Goal: Share content: Share content

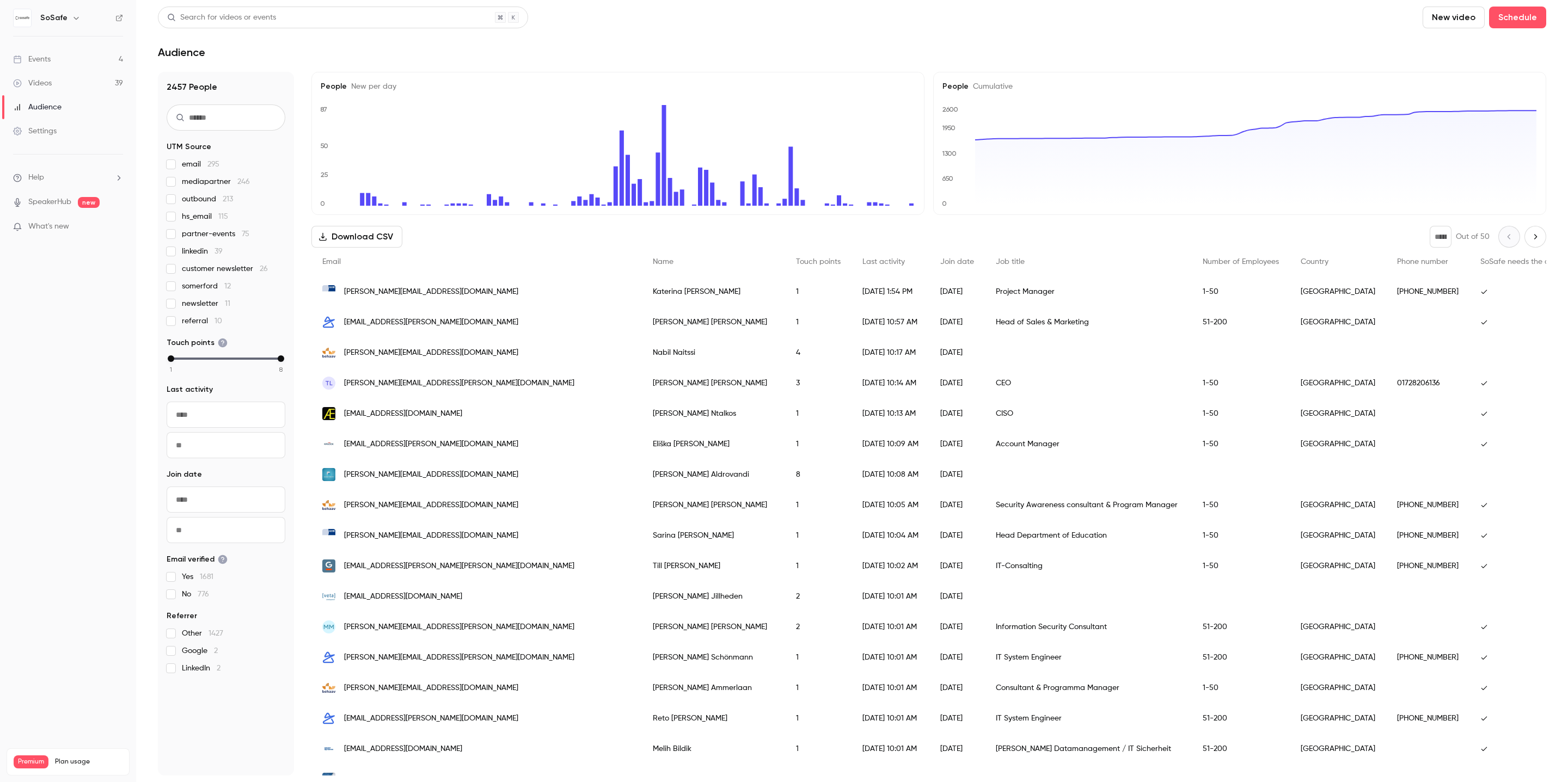
click at [44, 55] on div "Events" at bounding box center [32, 60] width 38 height 11
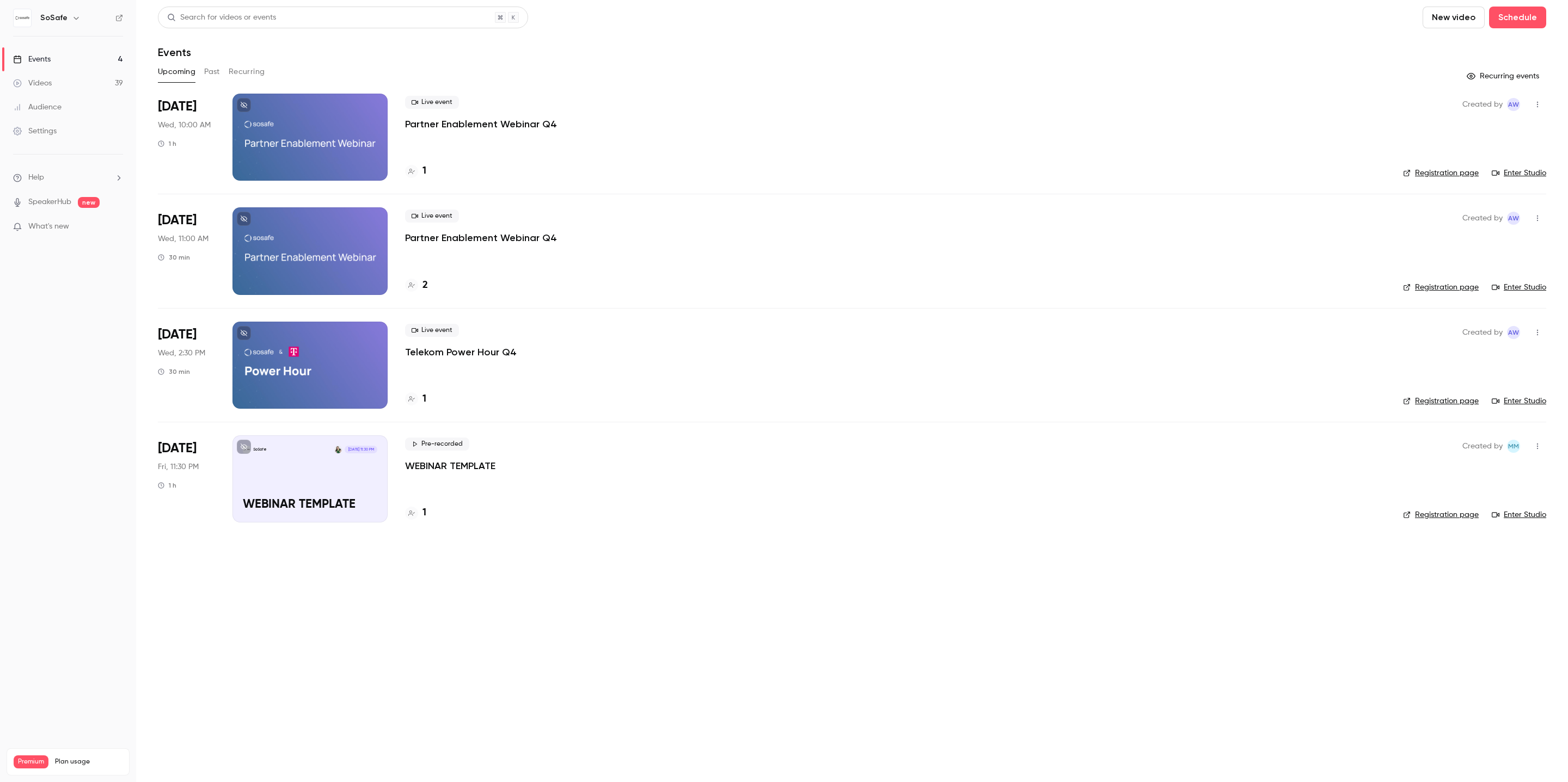
click at [212, 68] on button "Past" at bounding box center [212, 72] width 16 height 18
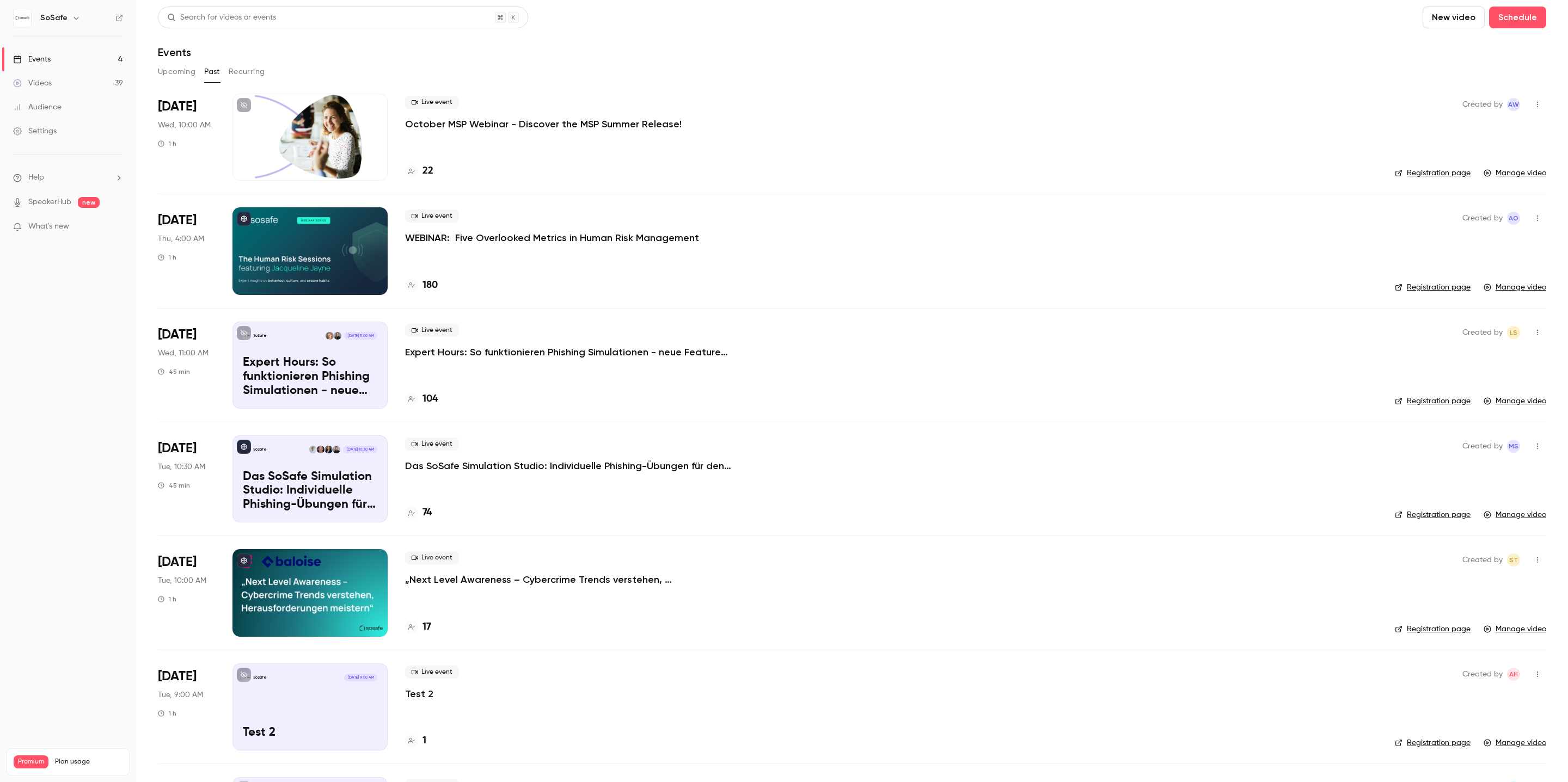
click at [476, 130] on p "October MSP Webinar - Discover the MSP Summer Release!" at bounding box center [543, 124] width 276 height 13
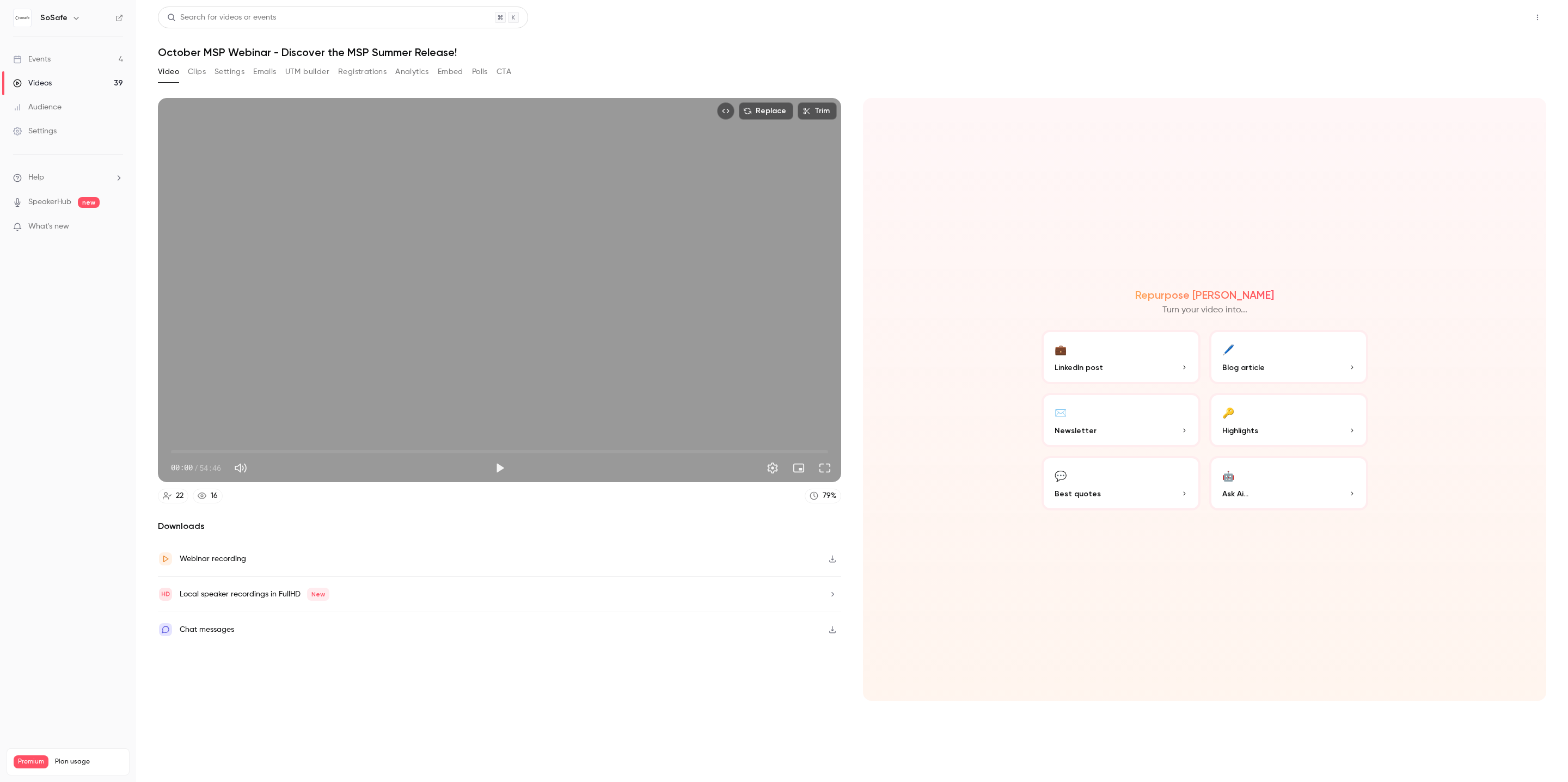
click at [1513, 18] on button "Share" at bounding box center [1499, 18] width 43 height 22
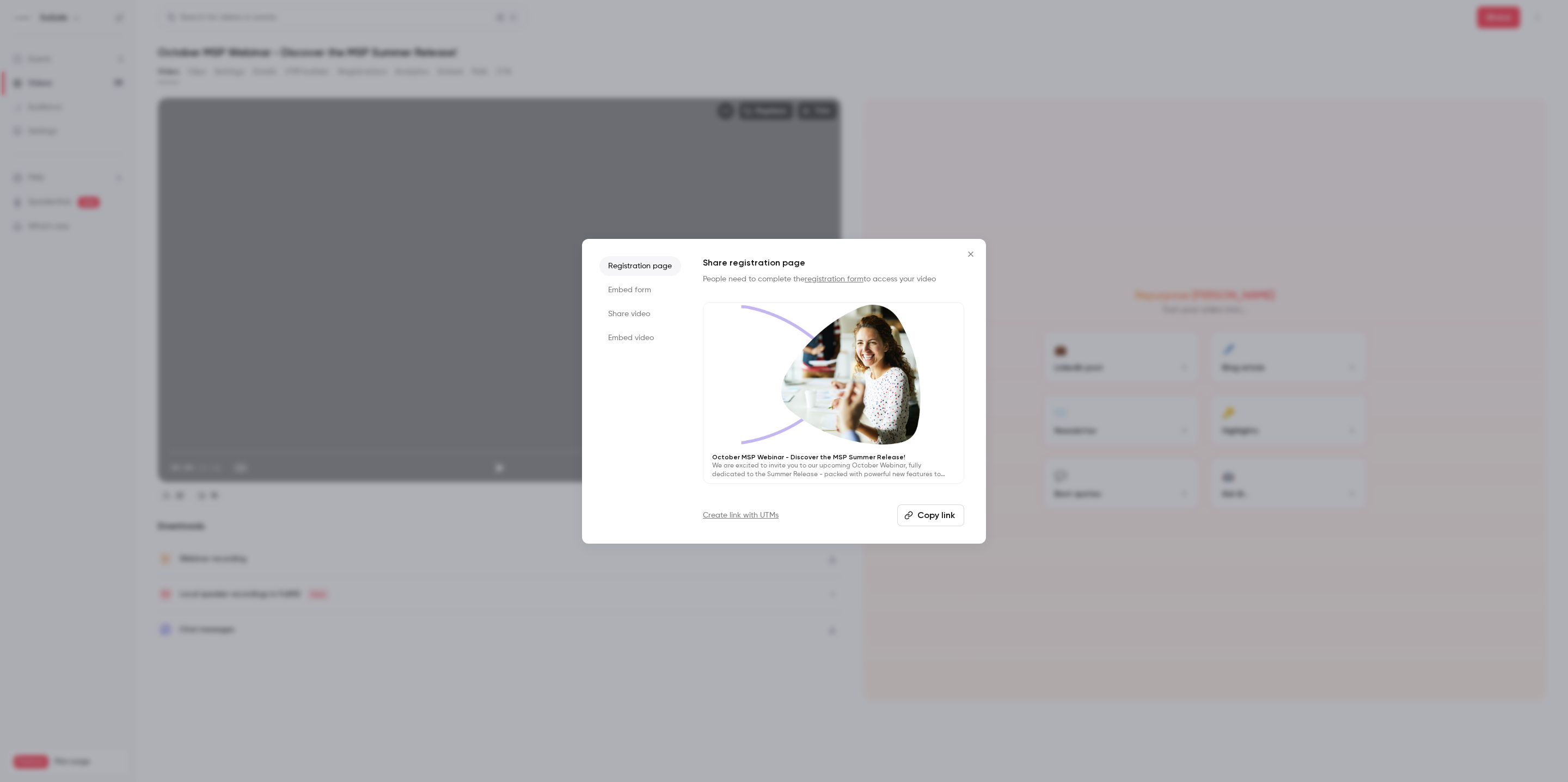
click at [623, 307] on li "Share video" at bounding box center [640, 314] width 82 height 19
click at [796, 510] on button "Copy link" at bounding box center [833, 515] width 261 height 22
click at [634, 286] on li "Embed form" at bounding box center [640, 290] width 82 height 19
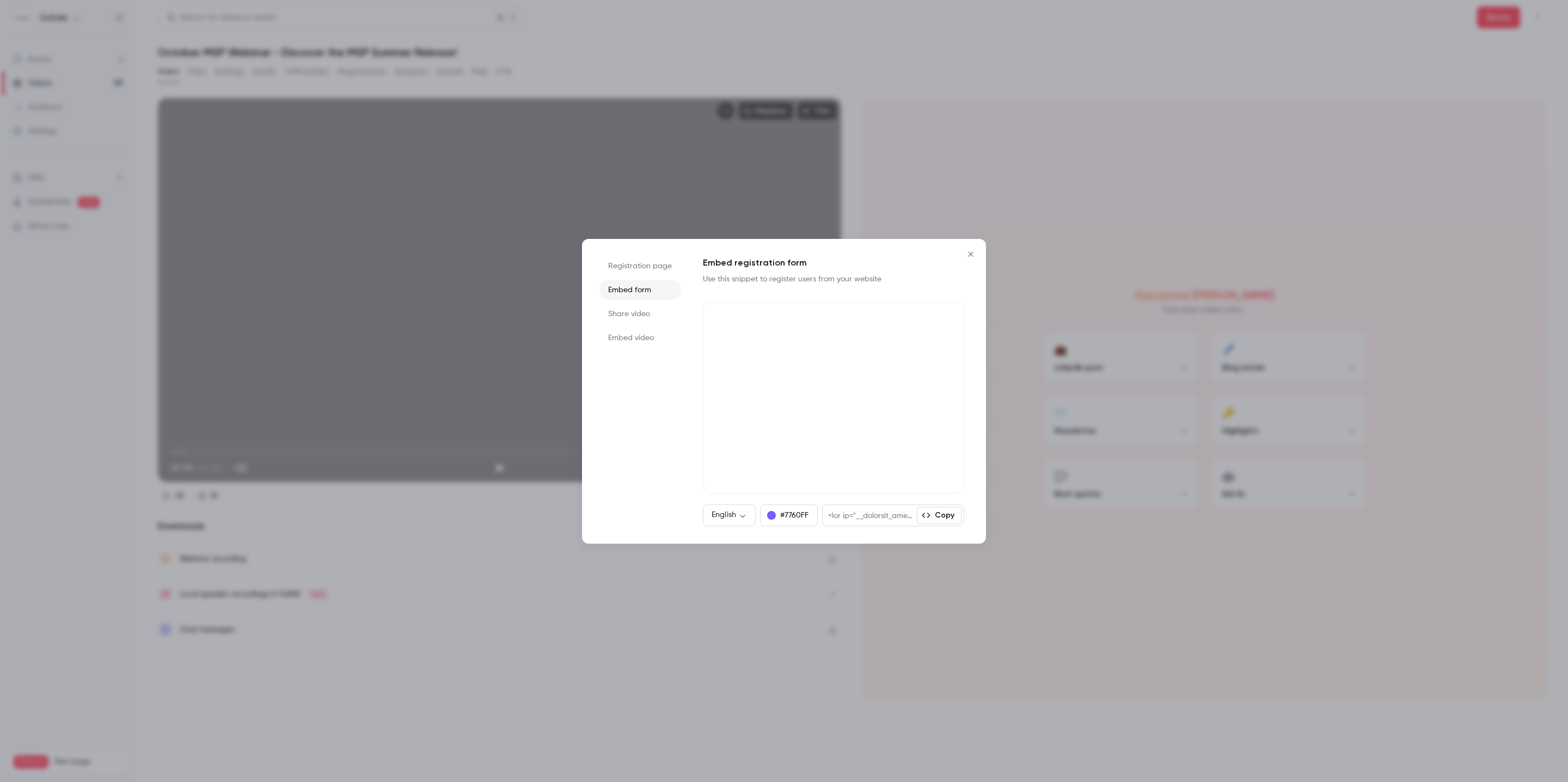
click at [637, 268] on li "Registration page" at bounding box center [640, 266] width 82 height 19
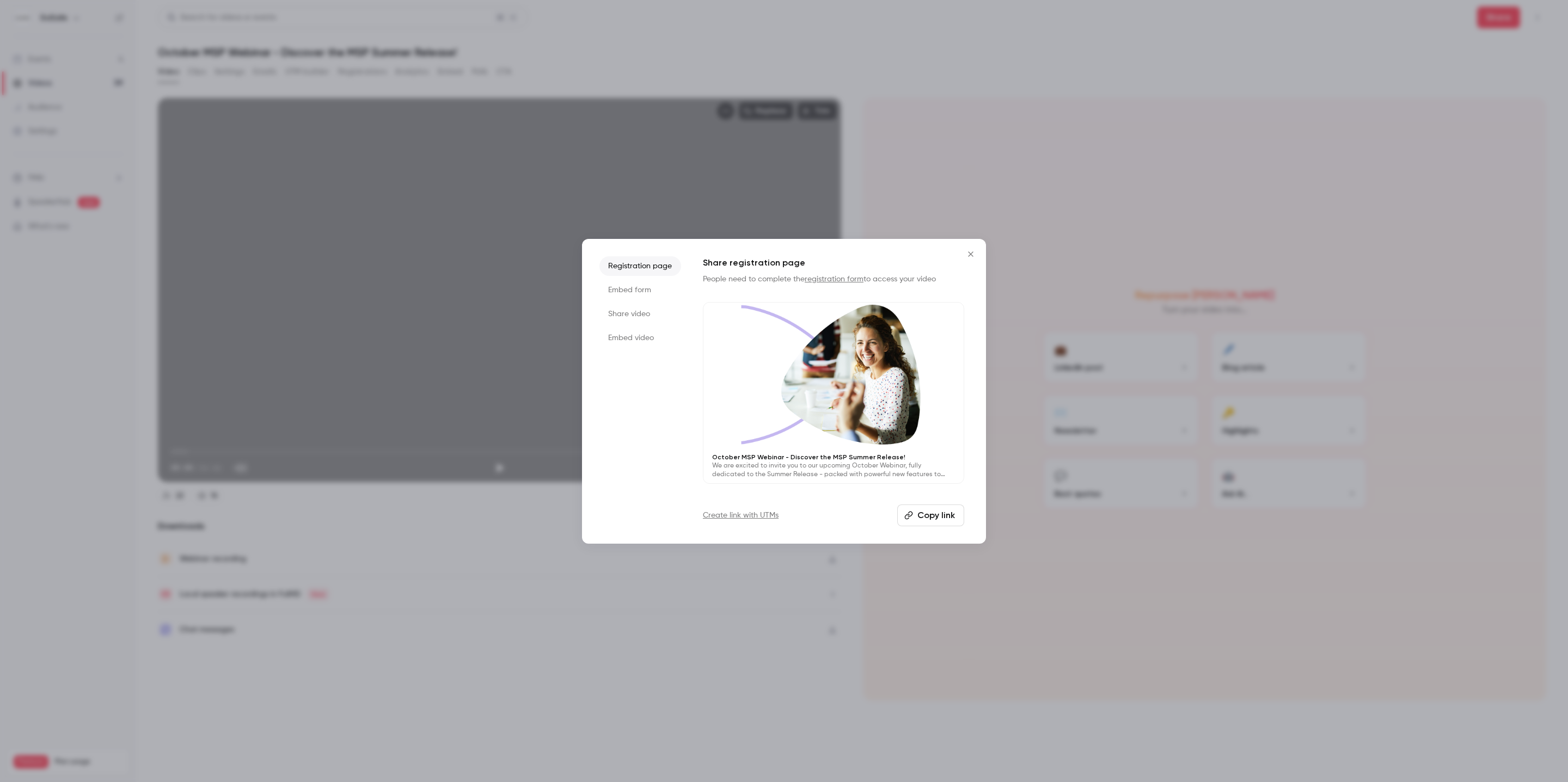
click at [635, 306] on li "Share video" at bounding box center [640, 314] width 82 height 19
click at [841, 521] on button "Copy link" at bounding box center [833, 515] width 261 height 22
click at [973, 252] on icon "Close" at bounding box center [970, 254] width 13 height 9
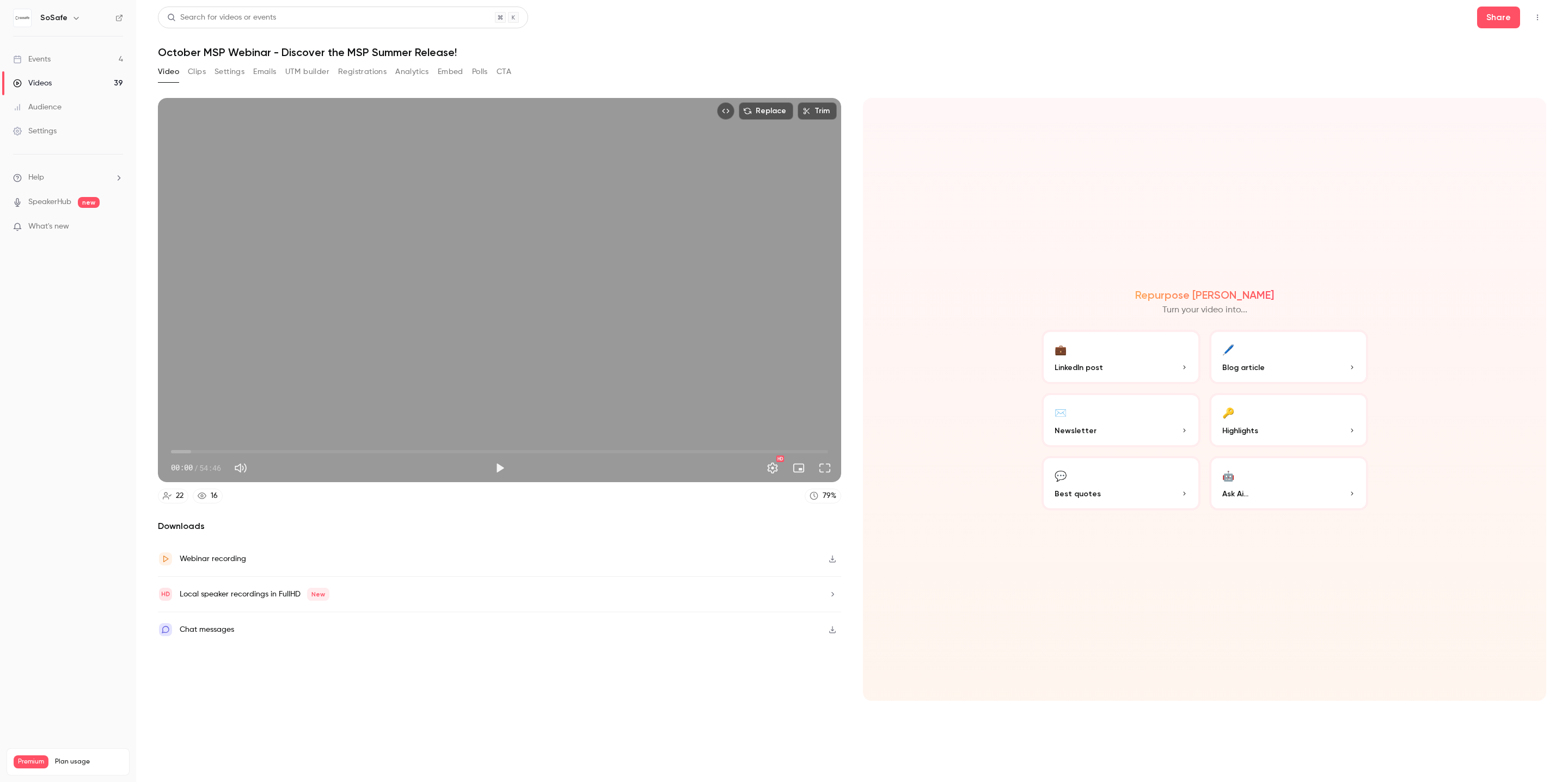
click at [220, 74] on button "Settings" at bounding box center [229, 72] width 30 height 18
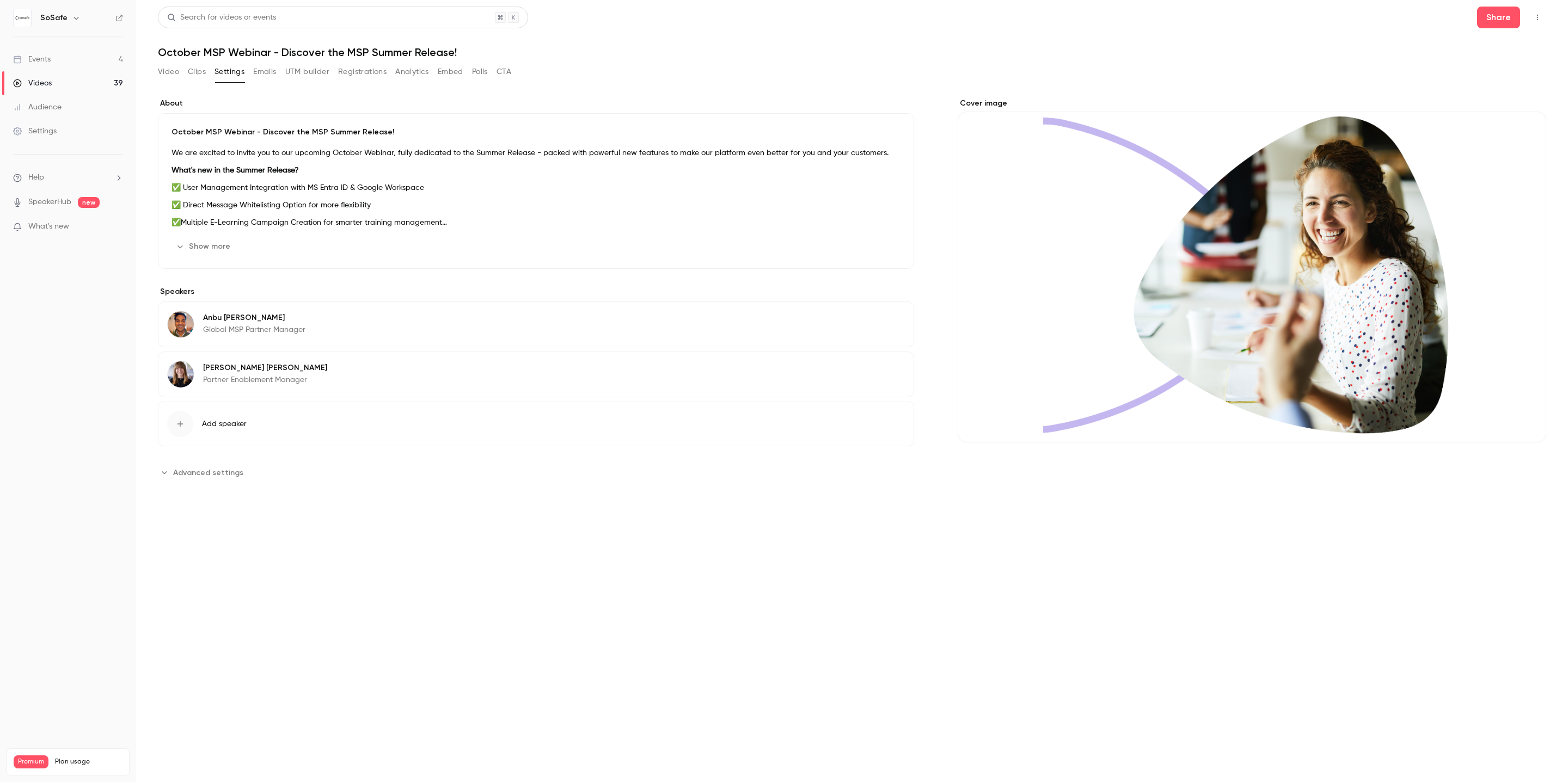
click at [297, 71] on button "UTM builder" at bounding box center [307, 72] width 44 height 18
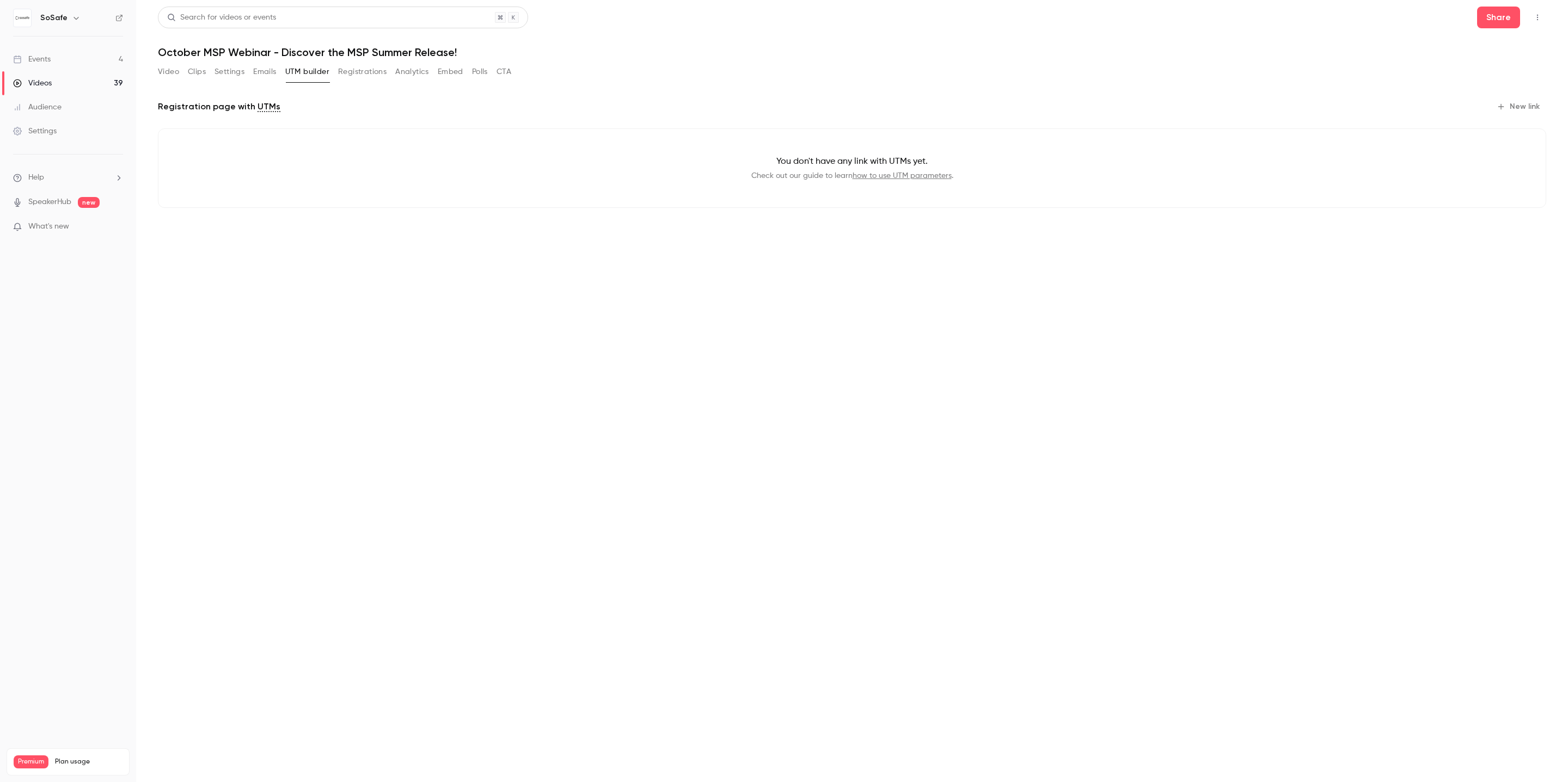
click at [362, 73] on button "Registrations" at bounding box center [362, 72] width 49 height 18
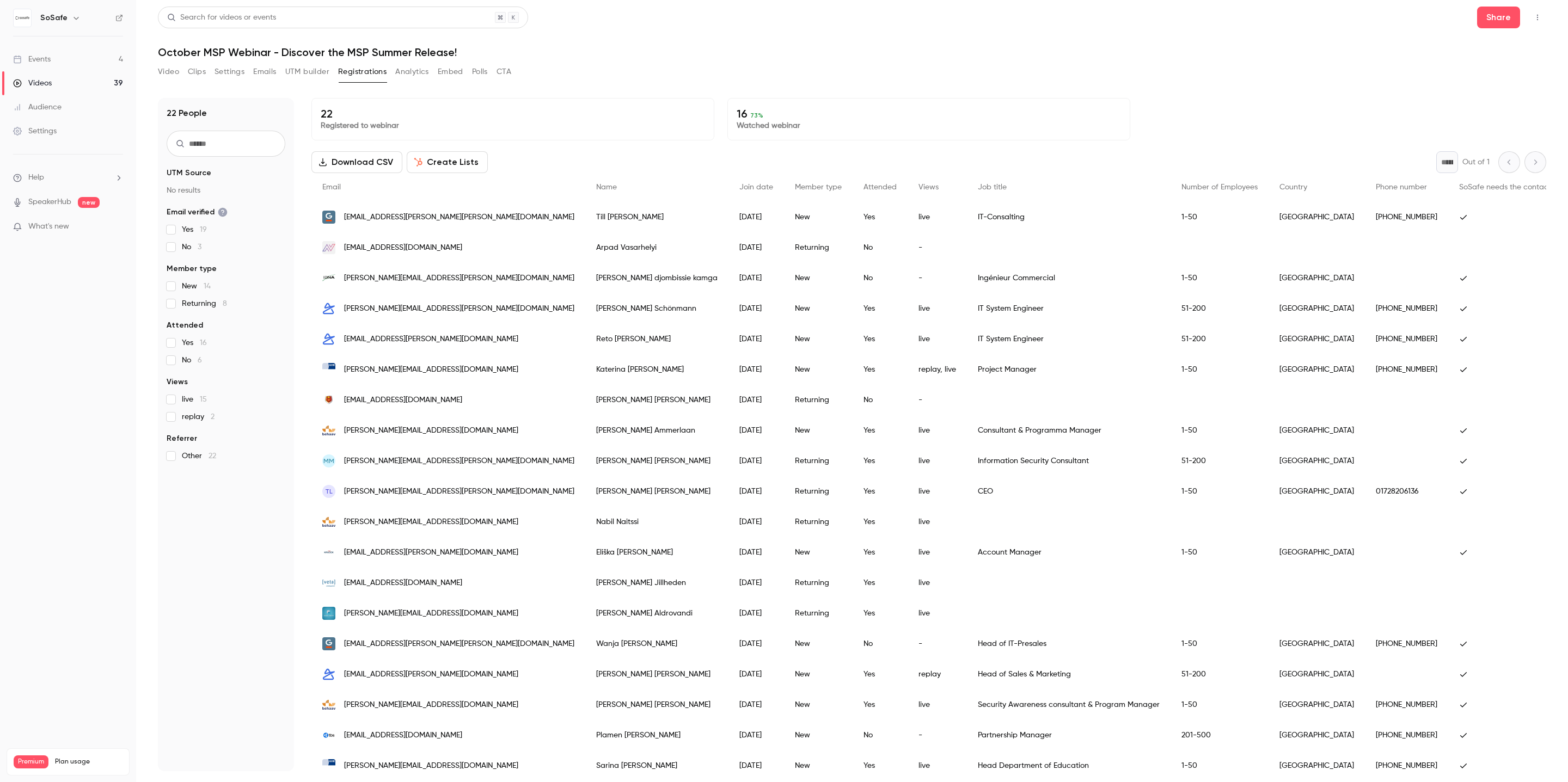
click at [419, 74] on button "Analytics" at bounding box center [411, 72] width 33 height 18
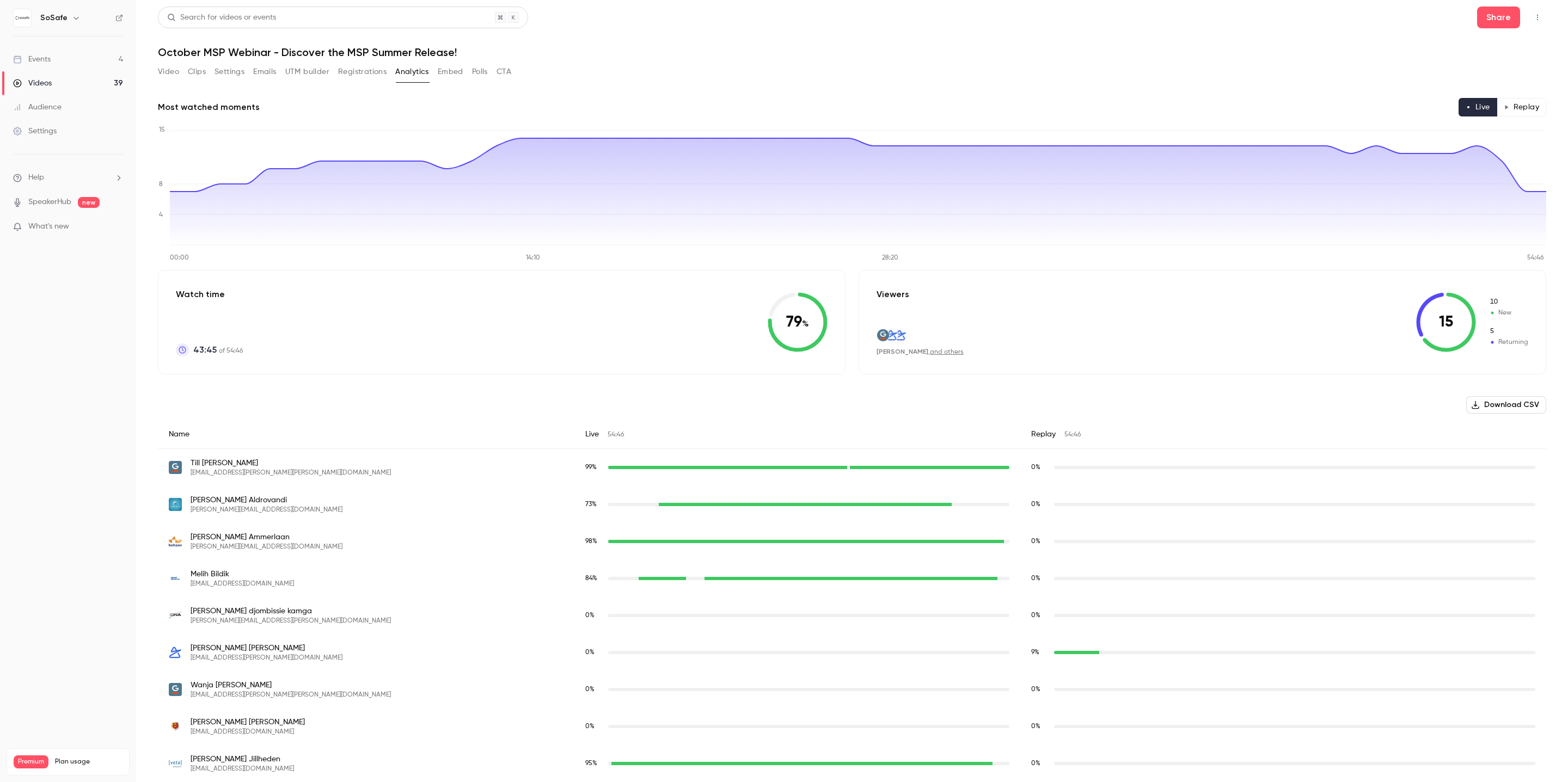
click at [1524, 102] on button "Replay" at bounding box center [1521, 107] width 49 height 18
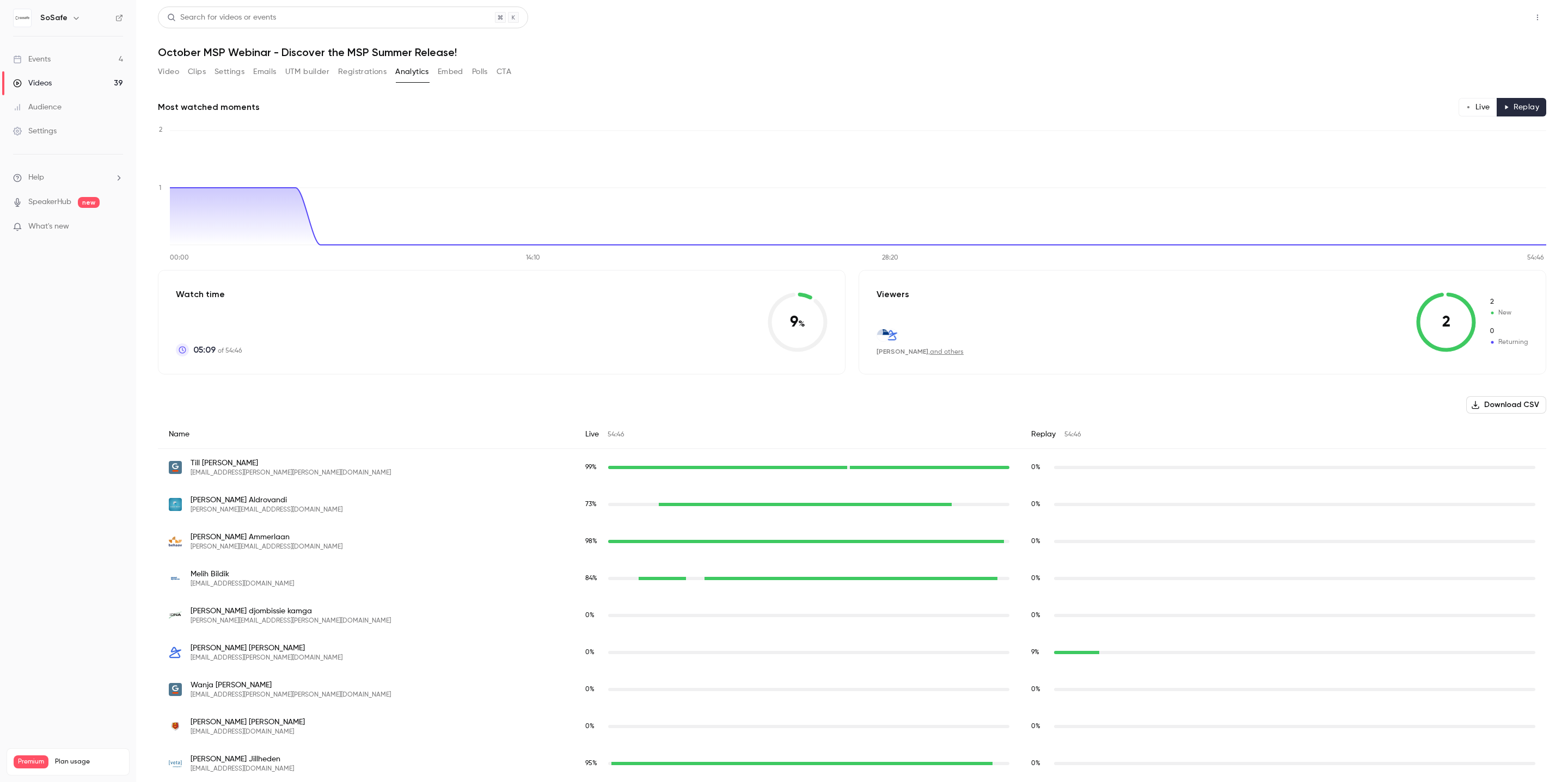
click at [1499, 25] on button "Share" at bounding box center [1499, 18] width 43 height 22
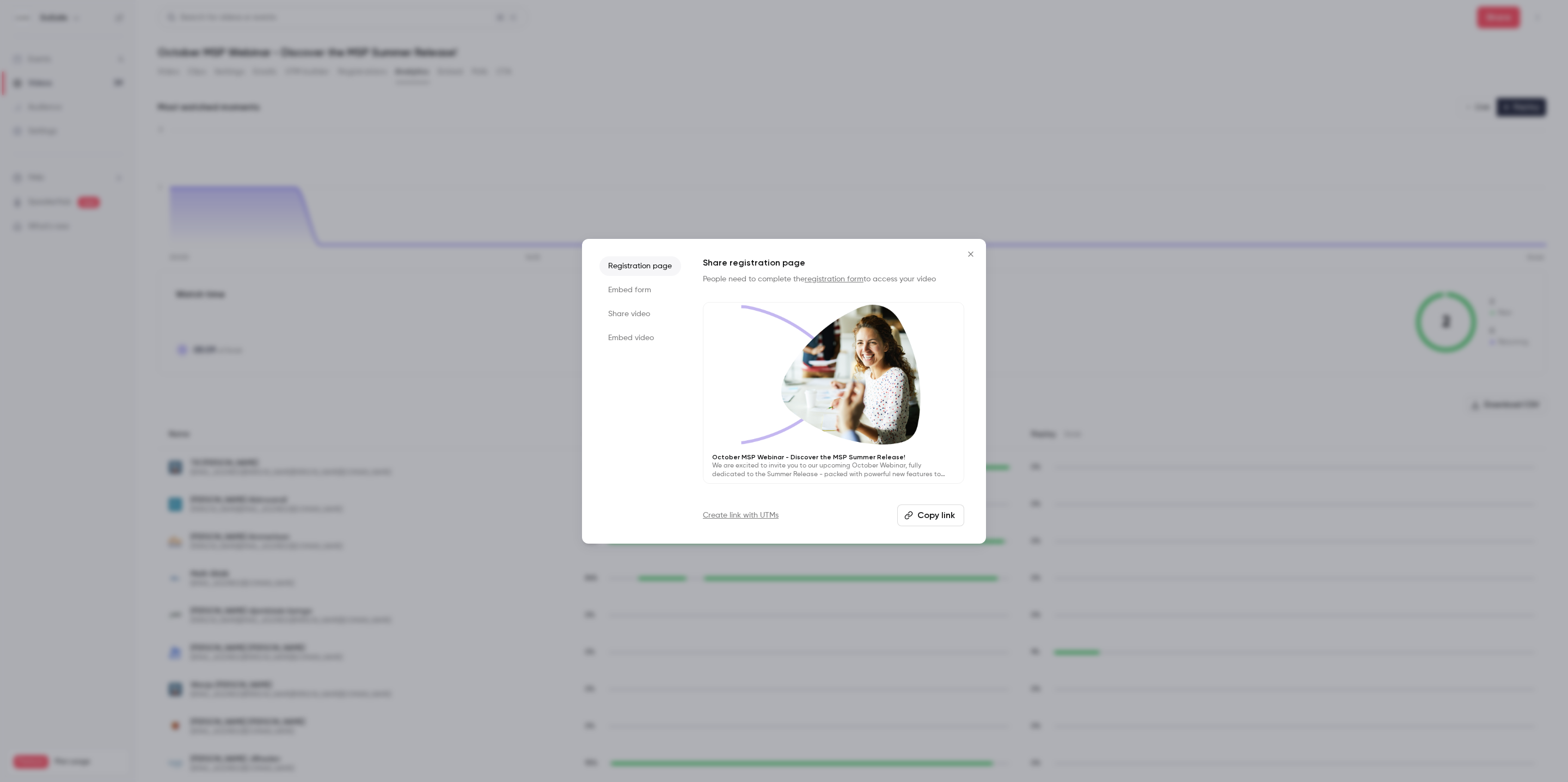
click at [637, 304] on li "Share video" at bounding box center [640, 314] width 82 height 19
click at [843, 519] on button "Copy link" at bounding box center [833, 515] width 261 height 22
click at [637, 293] on li "Embed form" at bounding box center [640, 290] width 82 height 19
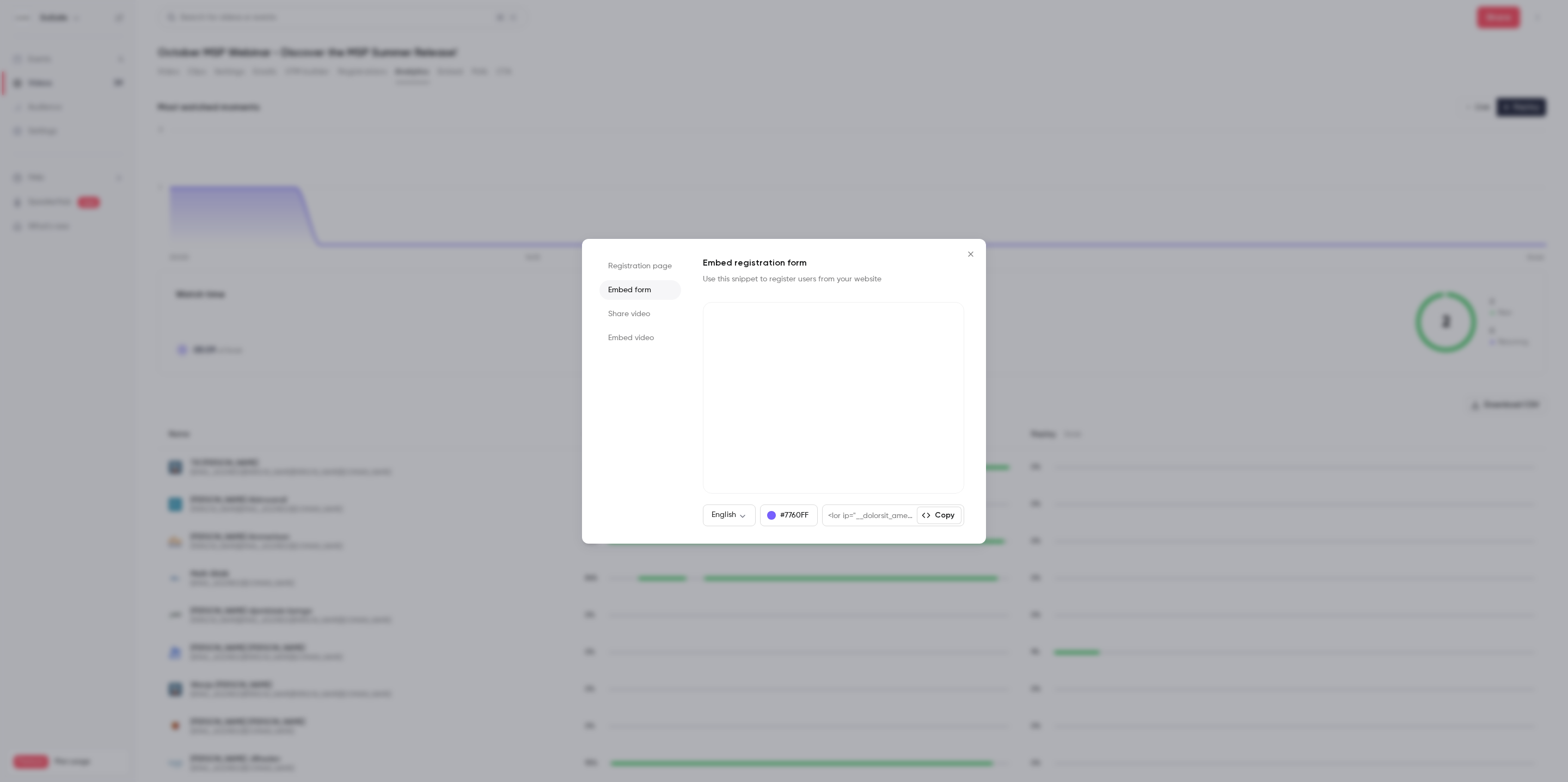
click at [638, 268] on li "Registration page" at bounding box center [640, 266] width 82 height 19
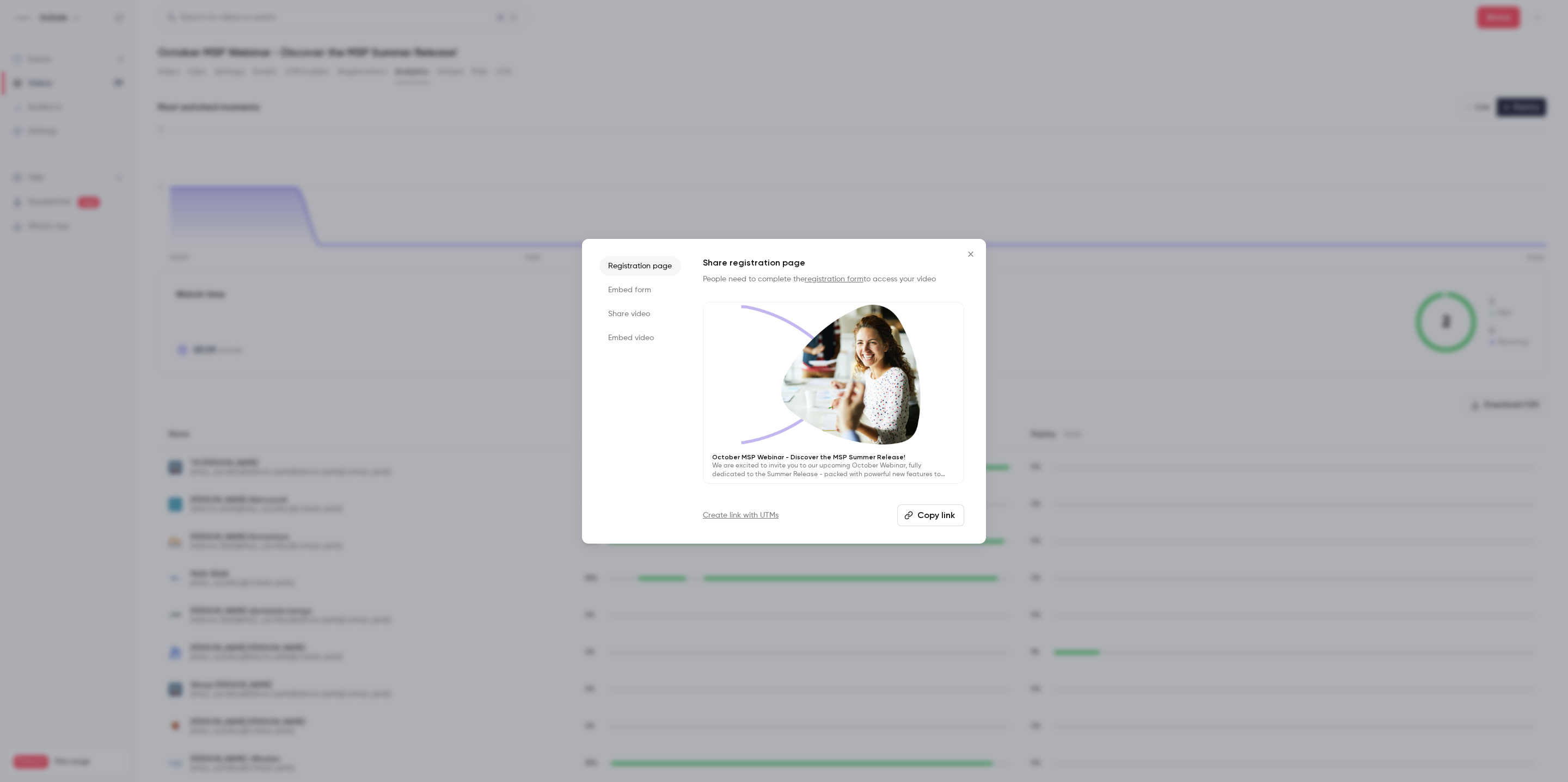
click at [621, 333] on li "Embed video" at bounding box center [640, 338] width 82 height 19
click at [968, 253] on icon "Close" at bounding box center [970, 254] width 13 height 9
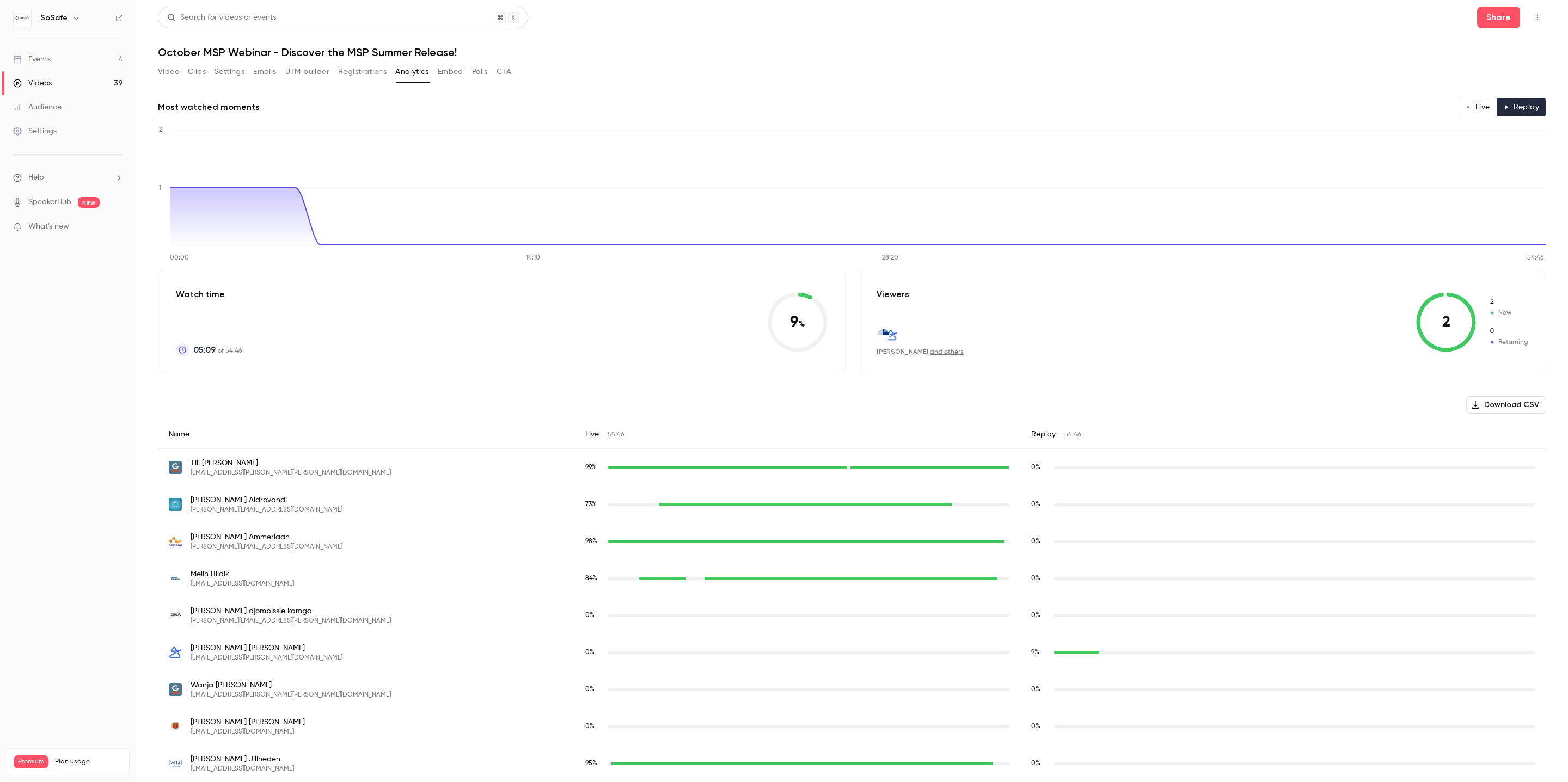
click at [197, 71] on button "Clips" at bounding box center [197, 72] width 18 height 18
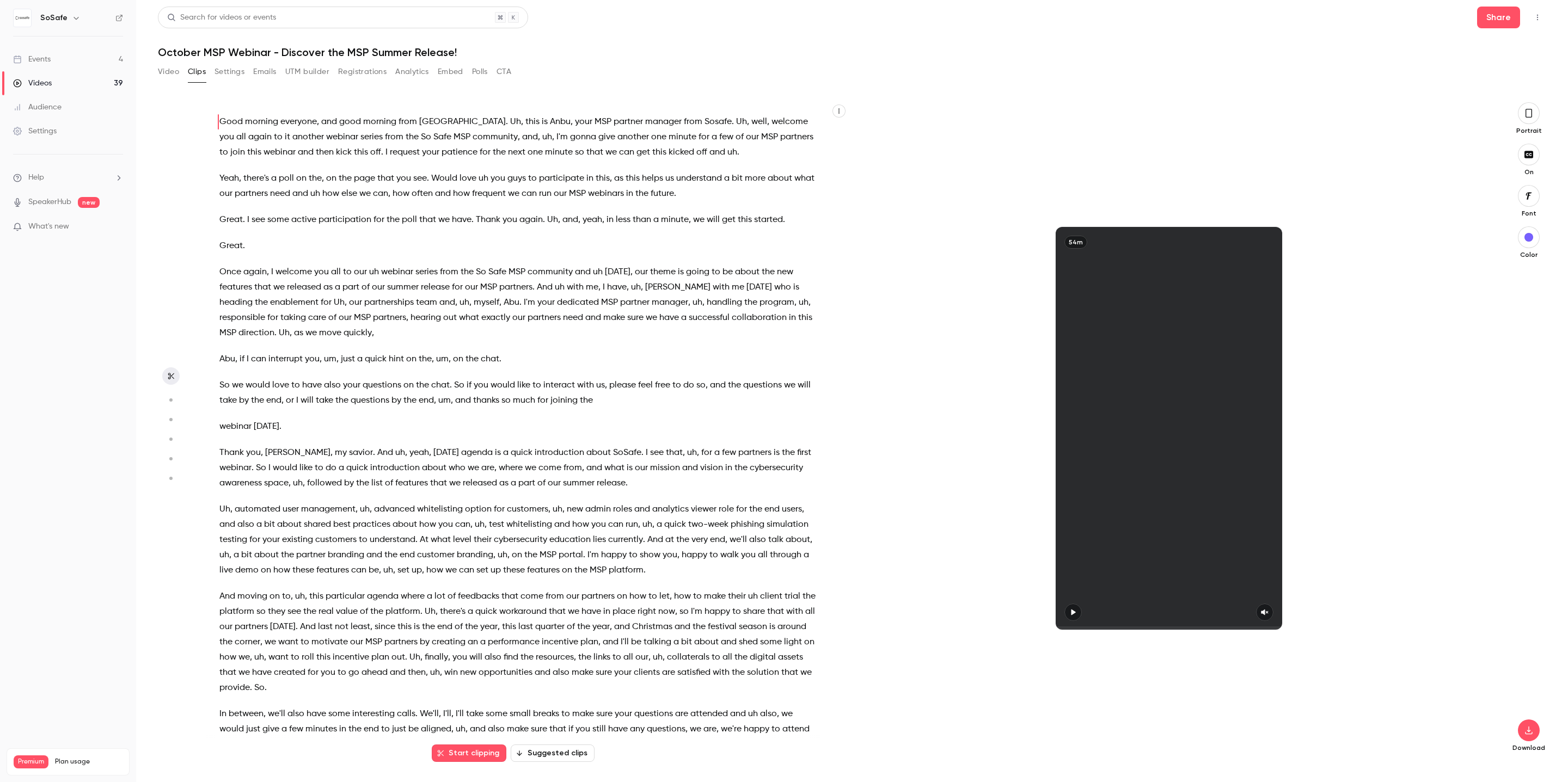
click at [175, 67] on button "Video" at bounding box center [168, 72] width 21 height 18
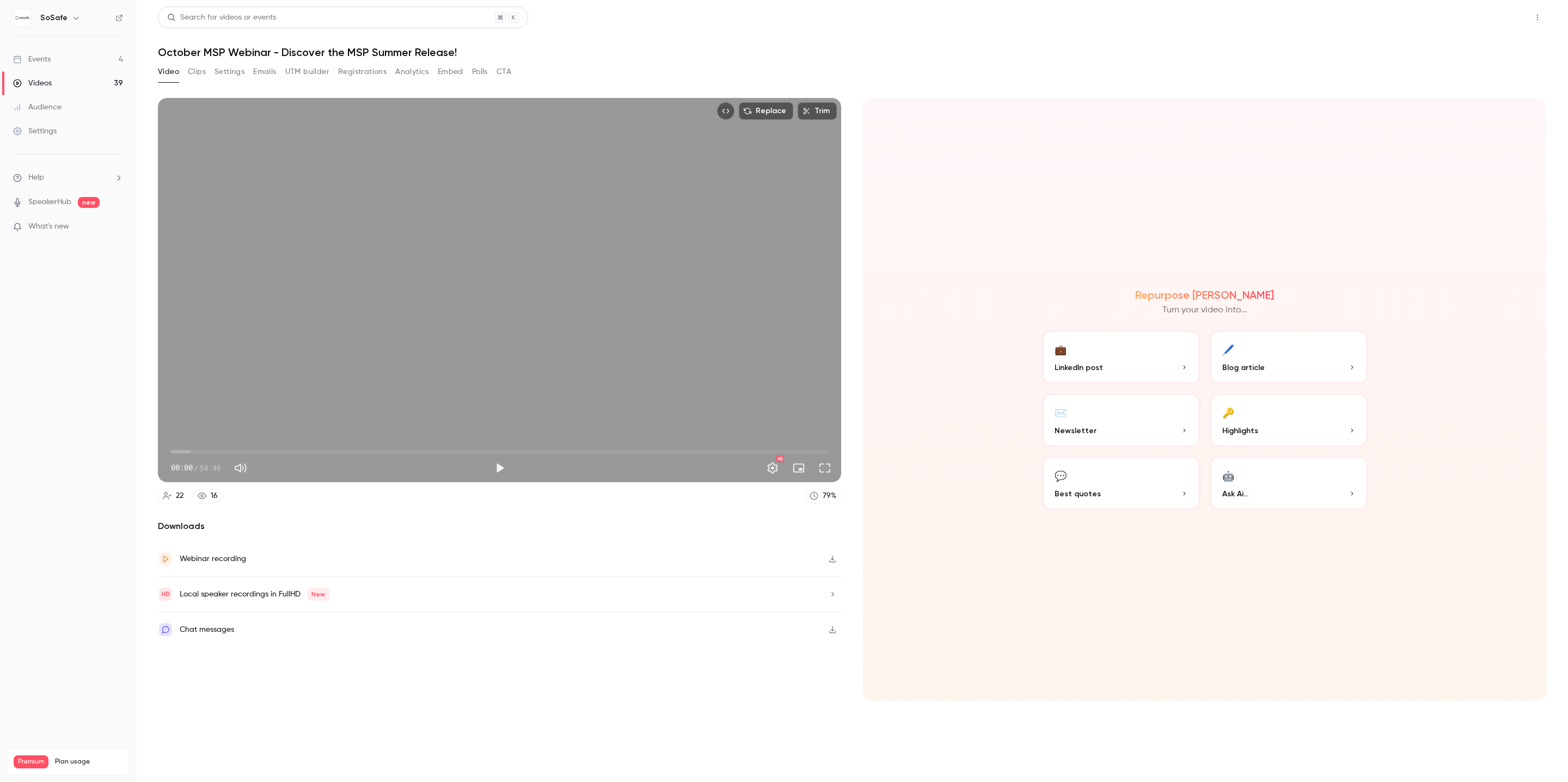
click at [1502, 18] on button "Share" at bounding box center [1499, 18] width 43 height 22
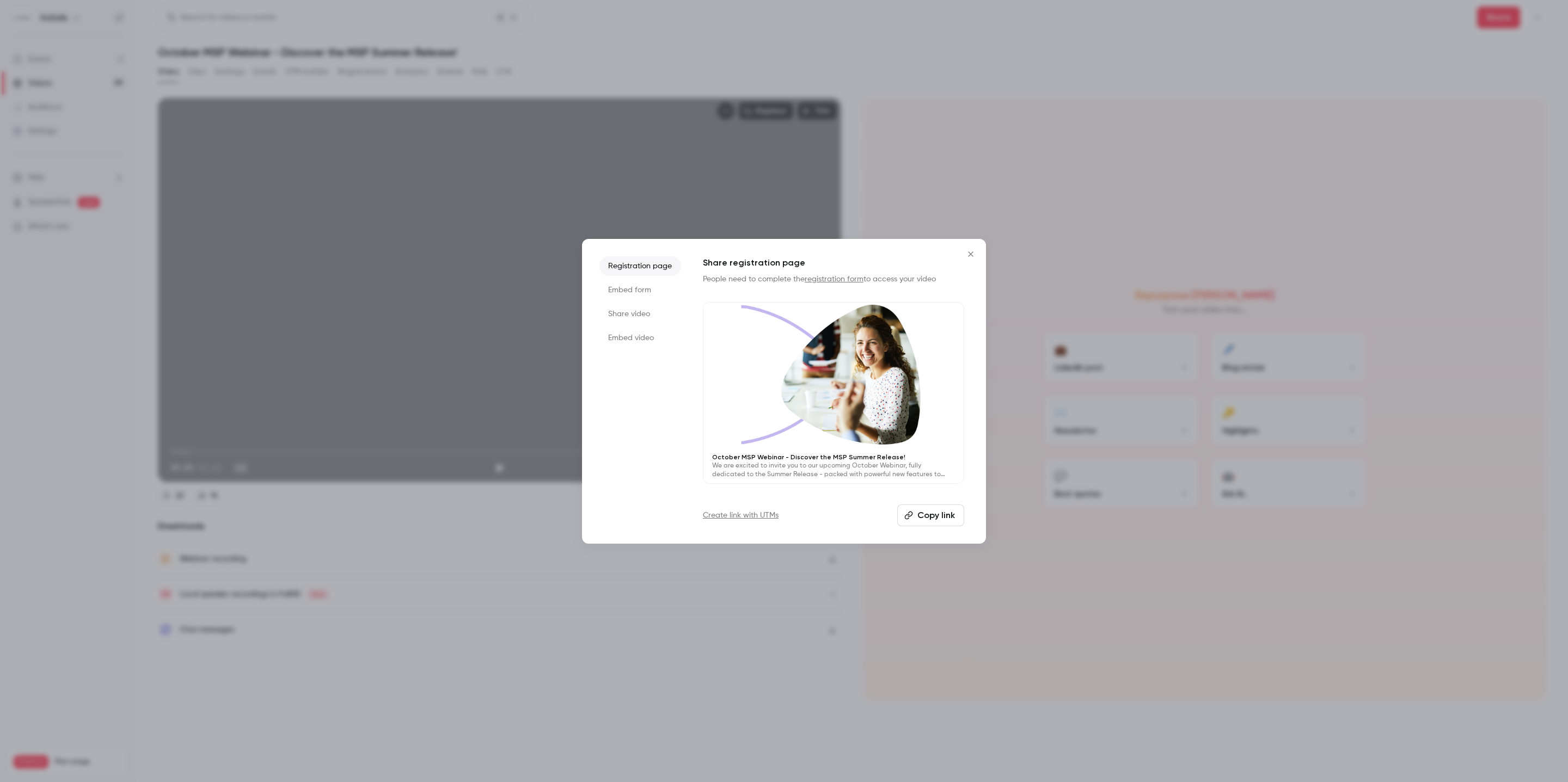
click at [640, 316] on li "Share video" at bounding box center [640, 314] width 82 height 19
click at [817, 513] on button "Copy link" at bounding box center [833, 515] width 261 height 22
click at [972, 253] on icon "Close" at bounding box center [970, 254] width 5 height 5
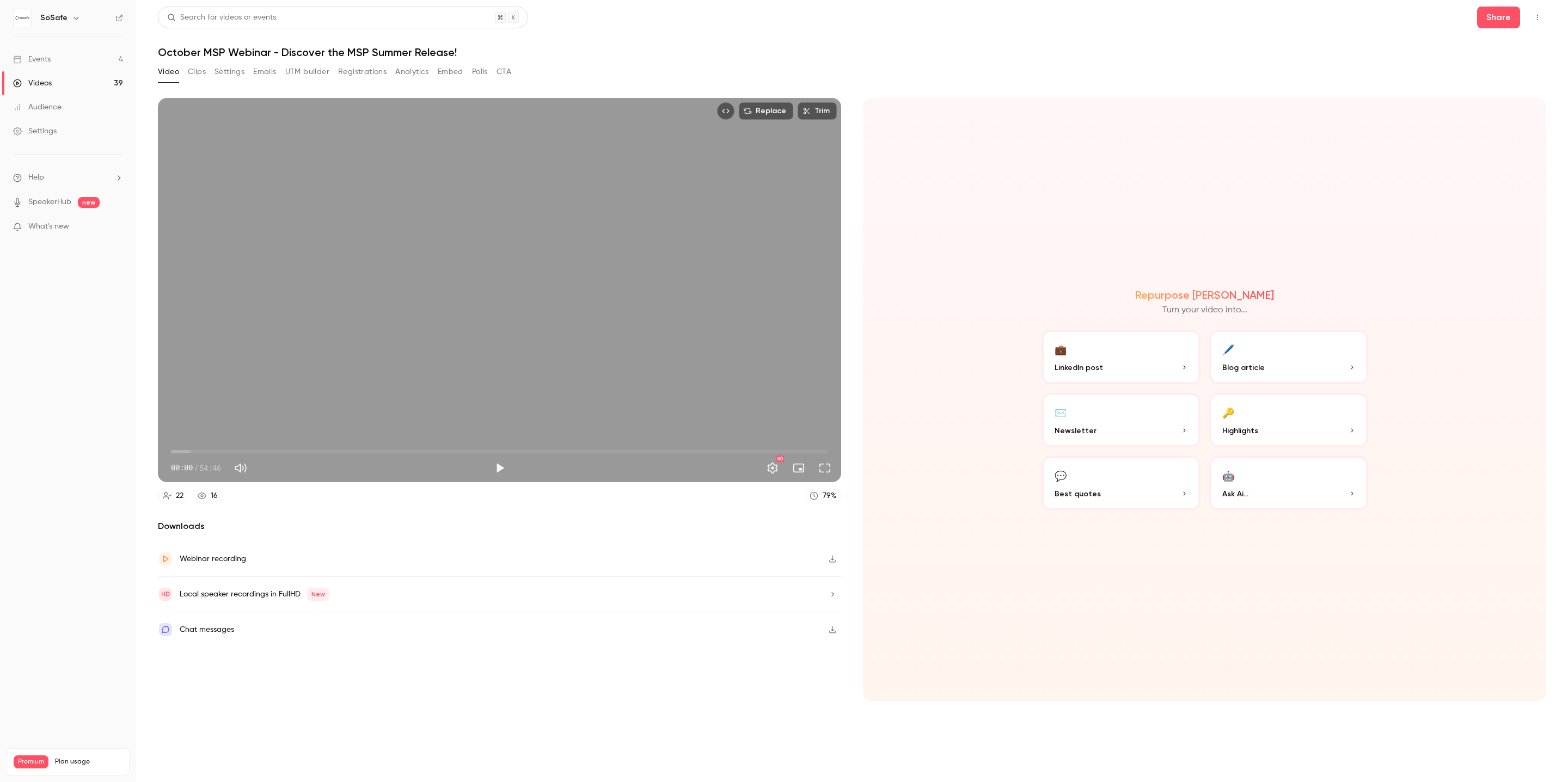
click at [472, 70] on button "Polls" at bounding box center [480, 72] width 16 height 18
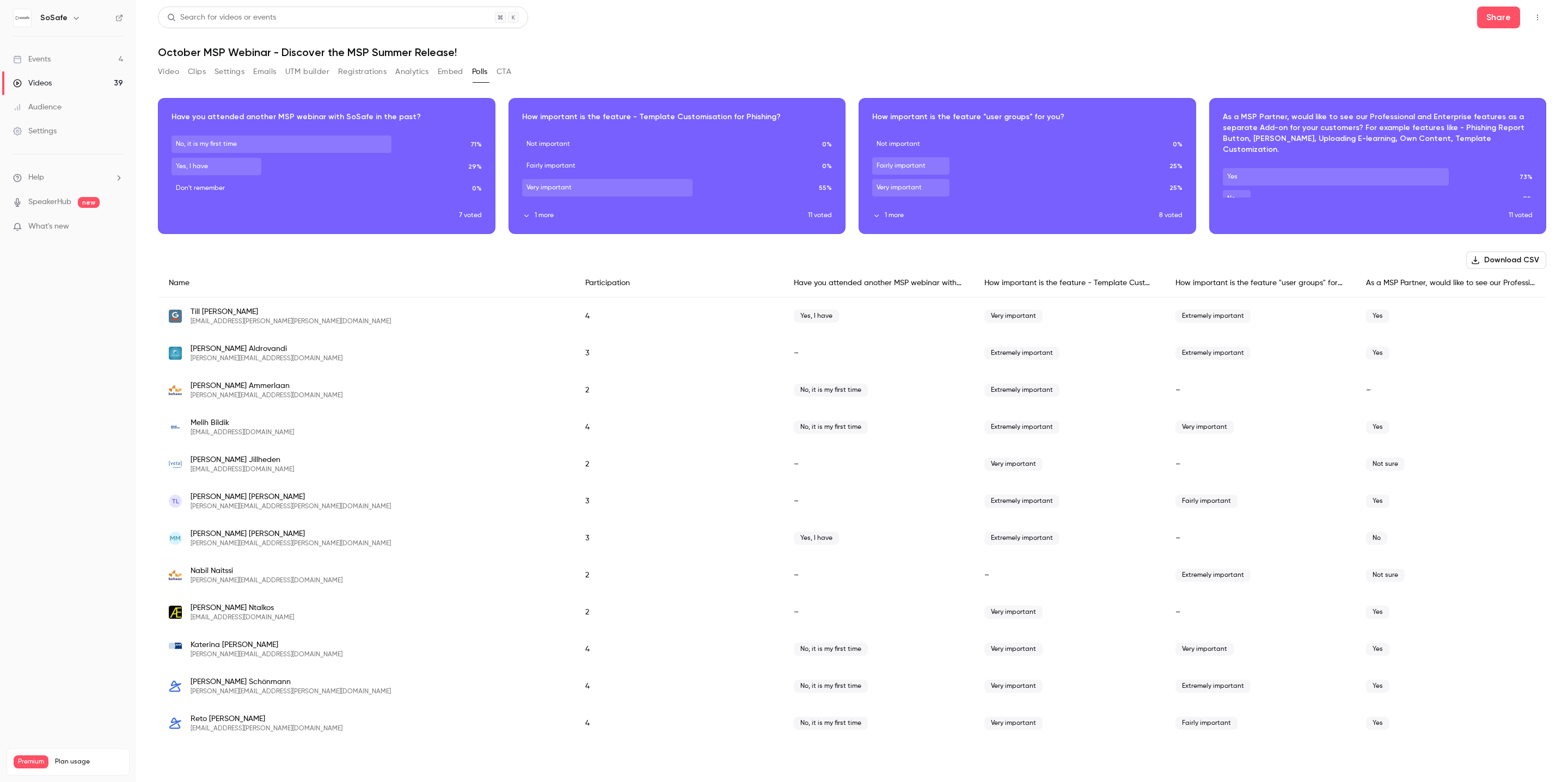
click at [1520, 258] on button "Download CSV" at bounding box center [1506, 260] width 80 height 18
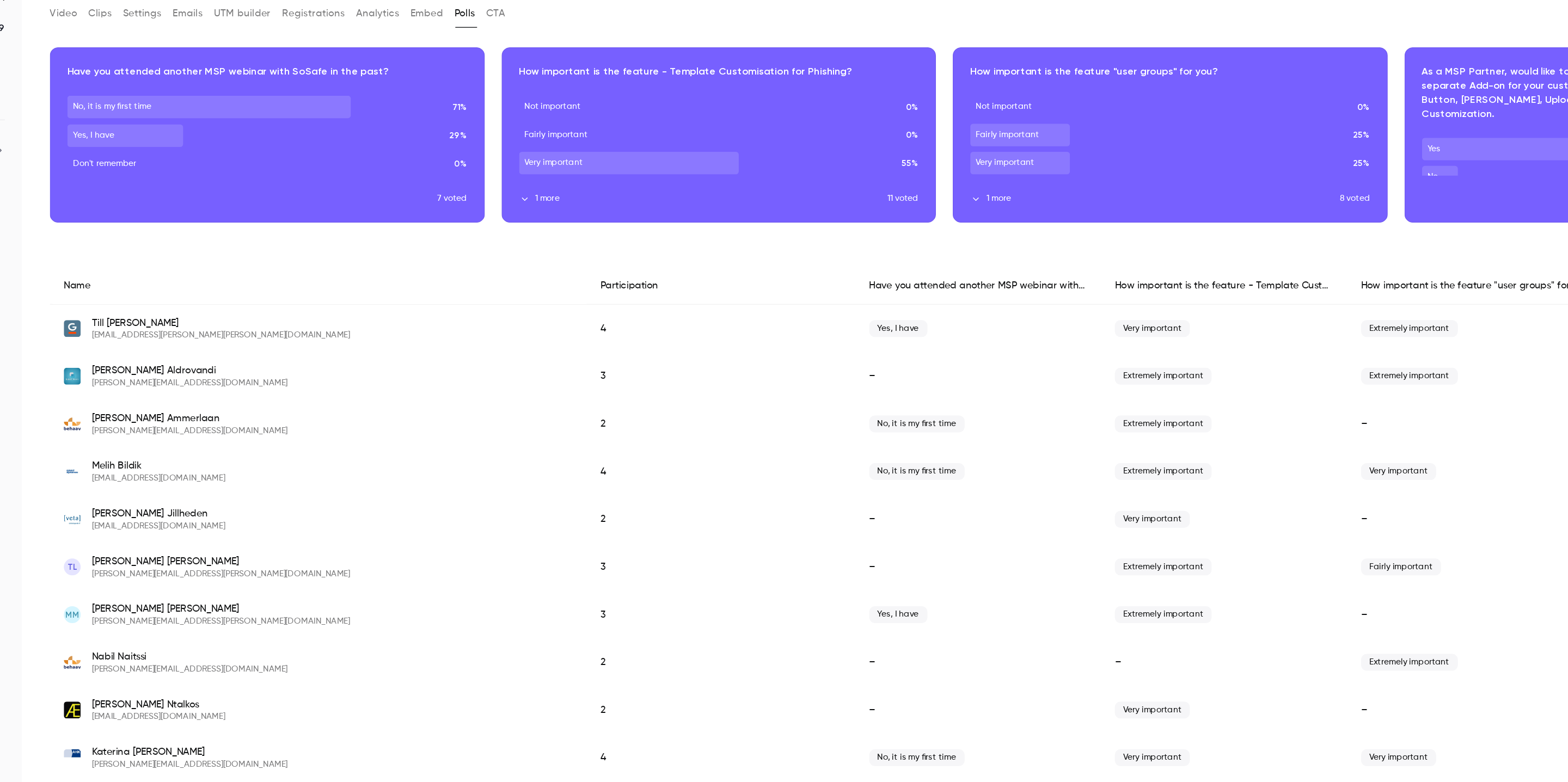
click at [537, 215] on button "1 more" at bounding box center [665, 215] width 286 height 10
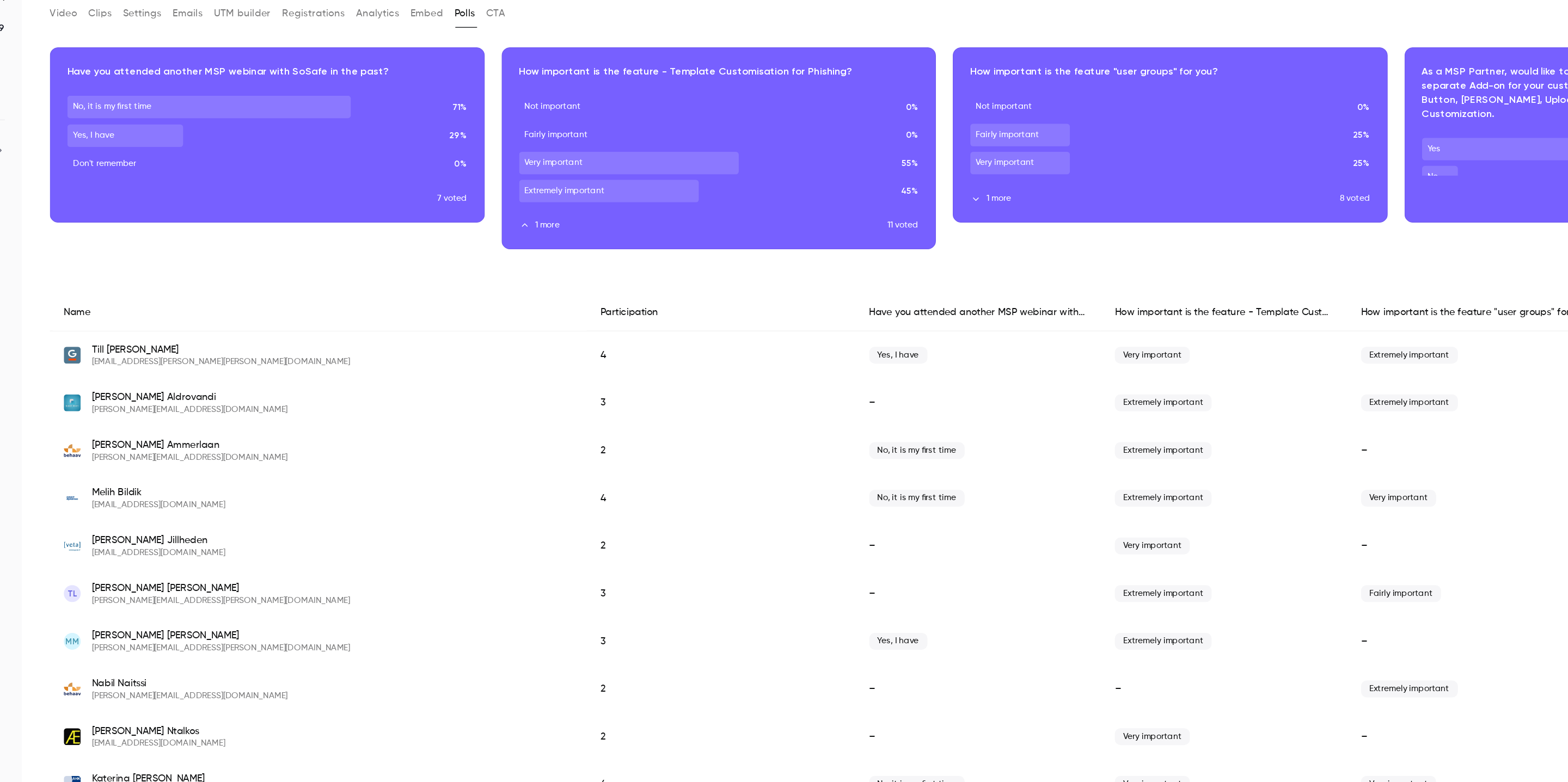
click at [877, 212] on icon "button" at bounding box center [877, 215] width 8 height 8
